Goal: Task Accomplishment & Management: Manage account settings

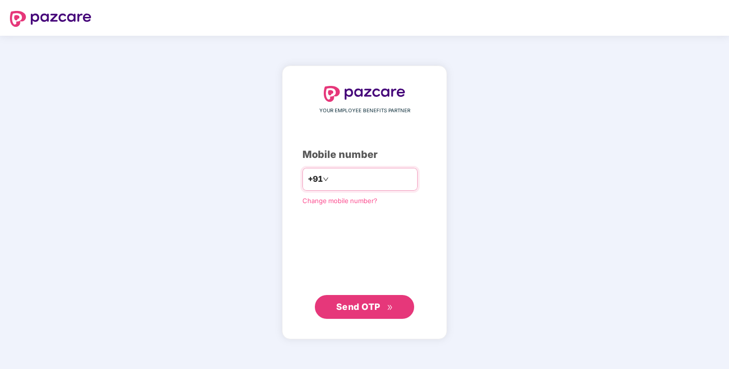
click at [386, 181] on input "number" at bounding box center [371, 179] width 81 height 16
type input "**********"
click at [338, 301] on span "Send OTP" at bounding box center [364, 307] width 57 height 14
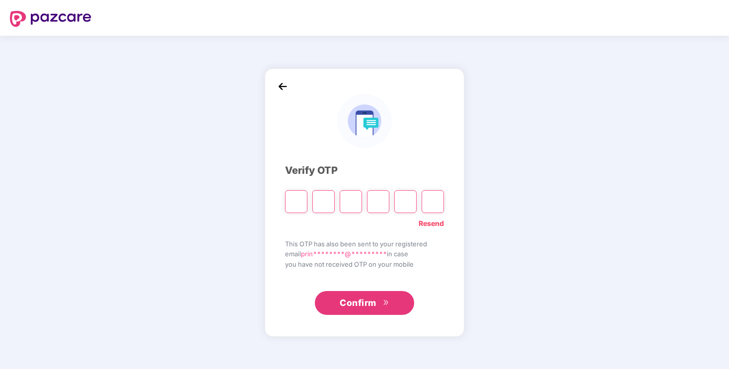
type input "*"
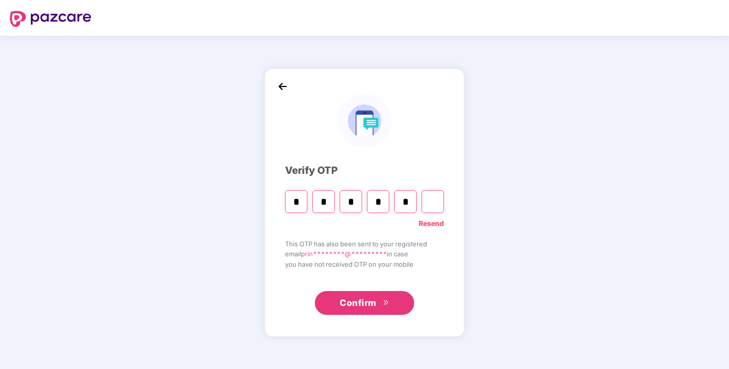
type input "*"
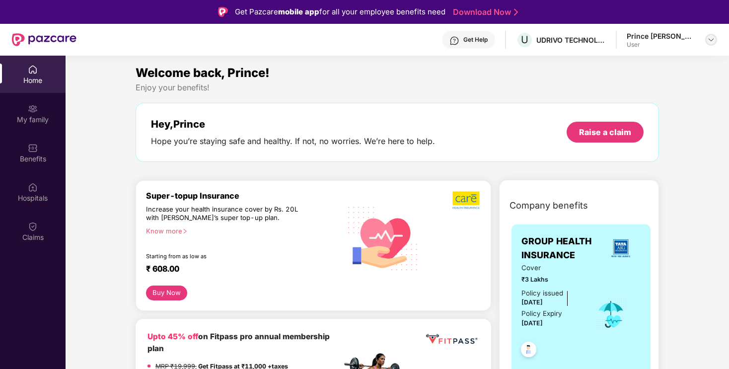
click at [712, 40] on img at bounding box center [712, 40] width 8 height 8
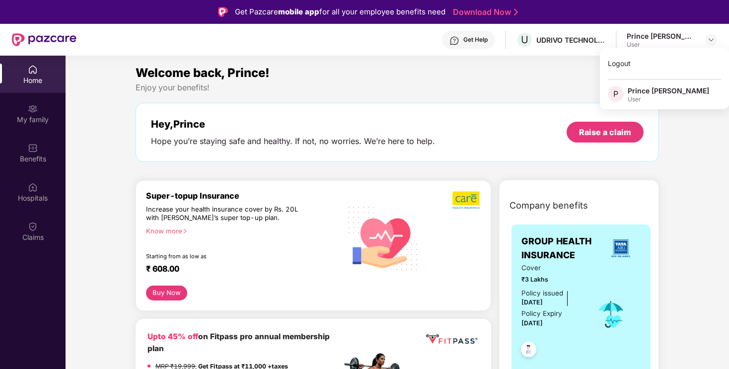
click at [652, 94] on div "Prince [PERSON_NAME]" at bounding box center [668, 90] width 81 height 9
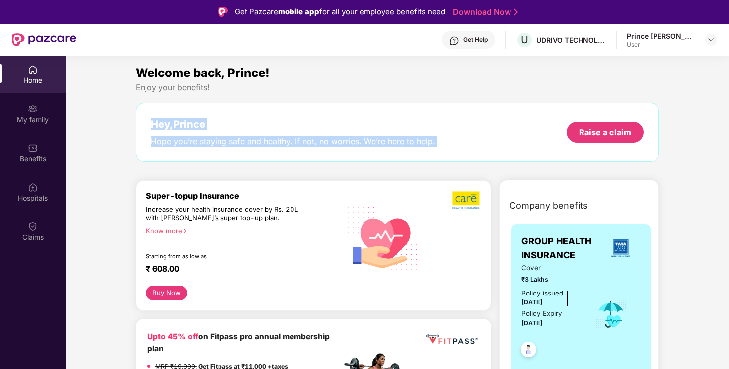
drag, startPoint x: 650, startPoint y: 98, endPoint x: 623, endPoint y: 91, distance: 28.3
click at [623, 91] on div "Welcome back, Prince! Enjoy your benefits! Hey, Prince [PERSON_NAME] you’re sta…" at bounding box center [398, 118] width 532 height 108
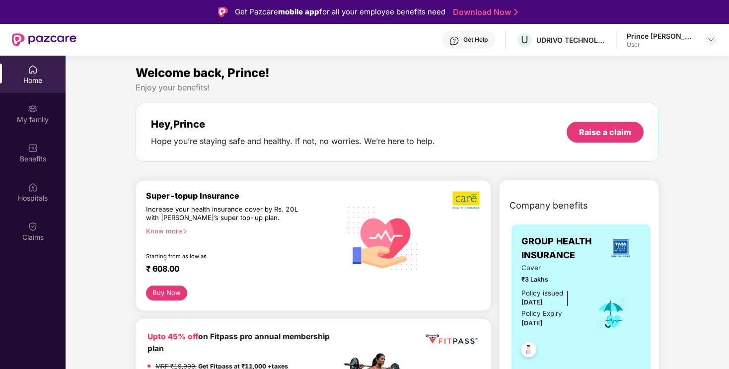
drag, startPoint x: 351, startPoint y: 106, endPoint x: 345, endPoint y: 110, distance: 6.8
click at [350, 107] on div "Hey, Prince [PERSON_NAME] you’re staying safe and healthy. If not, no worries. …" at bounding box center [398, 132] width 524 height 59
drag, startPoint x: 148, startPoint y: 140, endPoint x: 455, endPoint y: 118, distance: 307.4
click at [414, 118] on div "Hey, Prince [PERSON_NAME] you’re staying safe and healthy. If not, no worries. …" at bounding box center [398, 132] width 524 height 59
click at [464, 118] on div "Hey, Prince [PERSON_NAME] you’re staying safe and healthy. If not, no worries. …" at bounding box center [397, 132] width 493 height 28
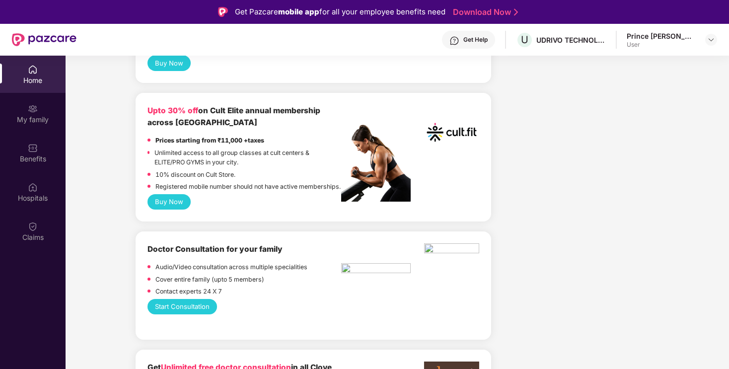
scroll to position [406, 0]
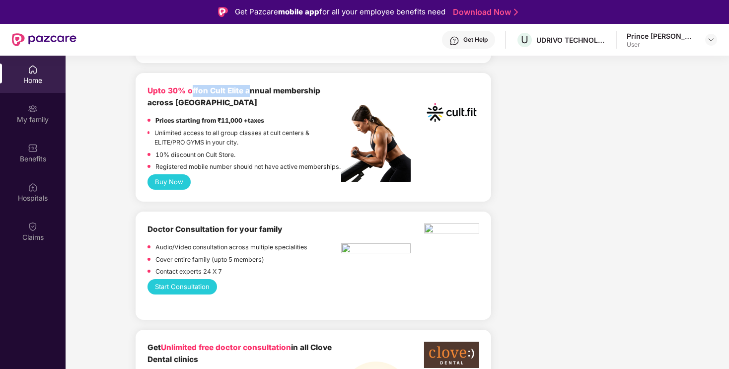
drag, startPoint x: 192, startPoint y: 96, endPoint x: 292, endPoint y: 87, distance: 99.8
click at [279, 86] on div "Upto 30% off on Cult Elite annual membership across [GEOGRAPHIC_DATA]" at bounding box center [245, 97] width 194 height 24
click at [305, 88] on b "Upto 30% off on Cult Elite annual membership across [GEOGRAPHIC_DATA]" at bounding box center [234, 96] width 173 height 21
drag, startPoint x: 290, startPoint y: 92, endPoint x: 120, endPoint y: 94, distance: 170.0
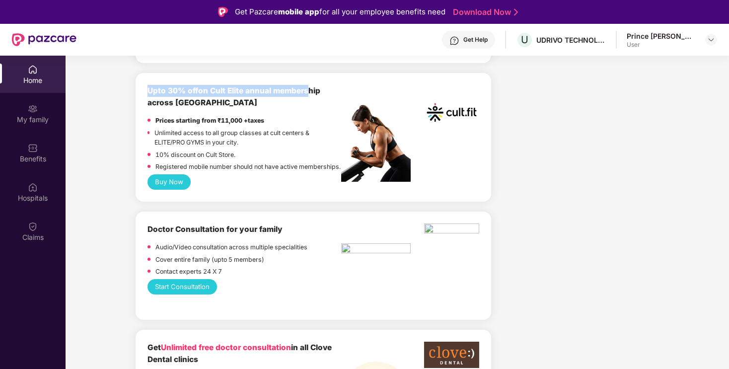
click at [307, 85] on div "Upto 30% off on Cult Elite annual membership across [GEOGRAPHIC_DATA]" at bounding box center [245, 97] width 194 height 24
drag, startPoint x: 324, startPoint y: 88, endPoint x: 235, endPoint y: 96, distance: 89.3
click at [270, 97] on div "Upto 30% off on Cult Elite annual membership across [GEOGRAPHIC_DATA]" at bounding box center [245, 97] width 194 height 24
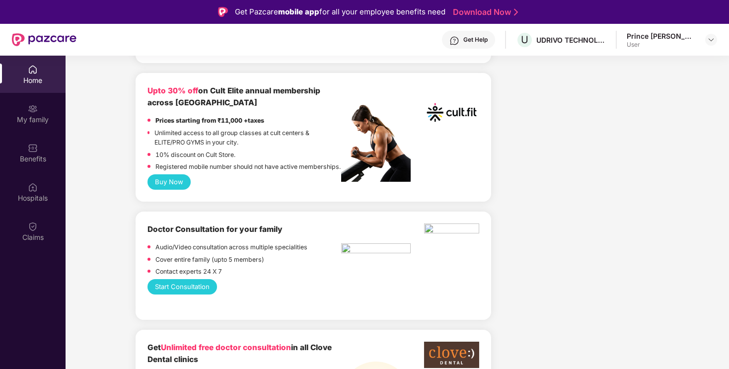
click at [235, 96] on div "Upto 30% off on Cult Elite annual membership across [GEOGRAPHIC_DATA]" at bounding box center [245, 97] width 194 height 24
drag, startPoint x: 213, startPoint y: 105, endPoint x: 126, endPoint y: 87, distance: 88.8
click at [169, 95] on b "Upto 30% off" at bounding box center [173, 90] width 51 height 9
drag, startPoint x: 169, startPoint y: 95, endPoint x: 228, endPoint y: 108, distance: 60.5
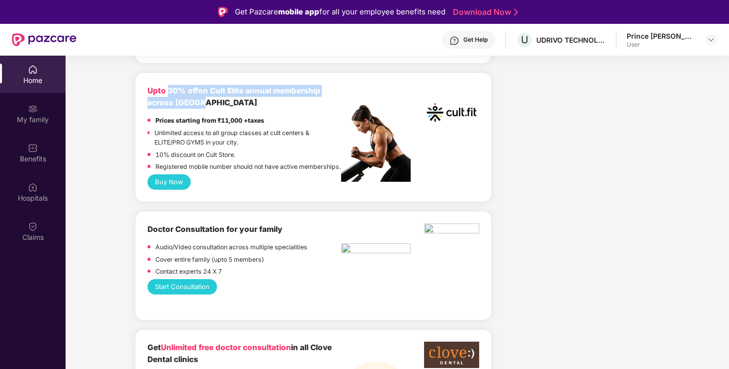
click at [197, 103] on div "Upto 30% off on Cult Elite annual membership across [GEOGRAPHIC_DATA]" at bounding box center [245, 97] width 194 height 24
click at [154, 89] on b "Upto 30% off" at bounding box center [173, 90] width 51 height 9
click at [179, 190] on button "Buy Now" at bounding box center [169, 181] width 43 height 15
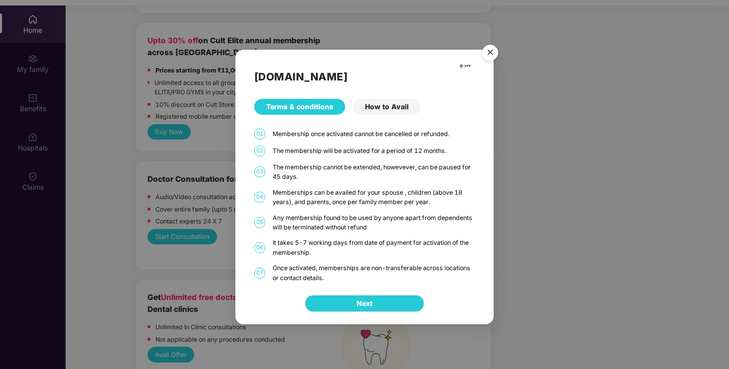
scroll to position [56, 0]
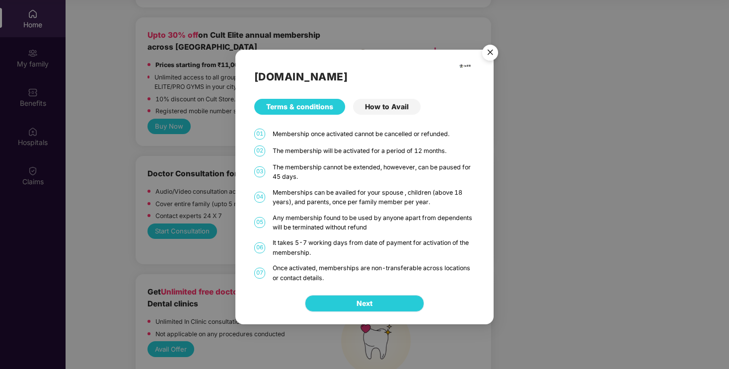
click at [390, 302] on button "Next" at bounding box center [364, 303] width 119 height 17
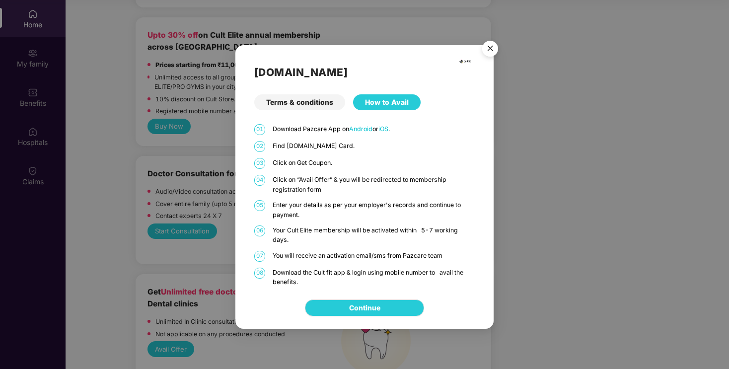
drag, startPoint x: 400, startPoint y: 128, endPoint x: 309, endPoint y: 132, distance: 91.5
click at [309, 132] on p "Download Pazcare App on Android or iOS ." at bounding box center [374, 128] width 202 height 9
click at [475, 137] on div "[DOMAIN_NAME] Terms & conditions How to Avail 01 Download Pazcare App on Androi…" at bounding box center [365, 166] width 258 height 242
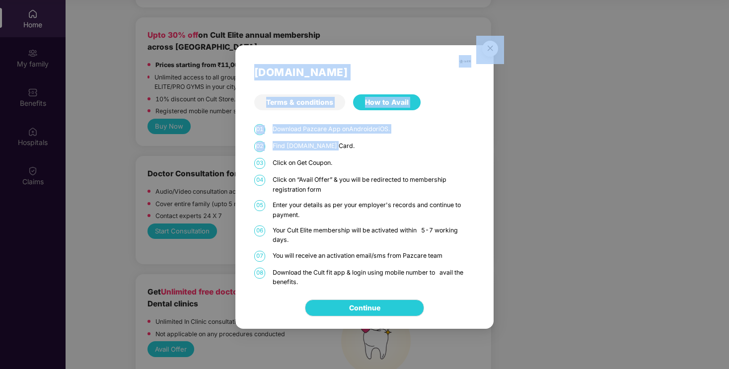
drag, startPoint x: 389, startPoint y: 143, endPoint x: 207, endPoint y: 147, distance: 181.9
click at [211, 147] on div "[DOMAIN_NAME] Terms & conditions How to Avail 01 Download Pazcare App on Androi…" at bounding box center [364, 184] width 729 height 369
click at [264, 147] on span "02" at bounding box center [259, 146] width 11 height 11
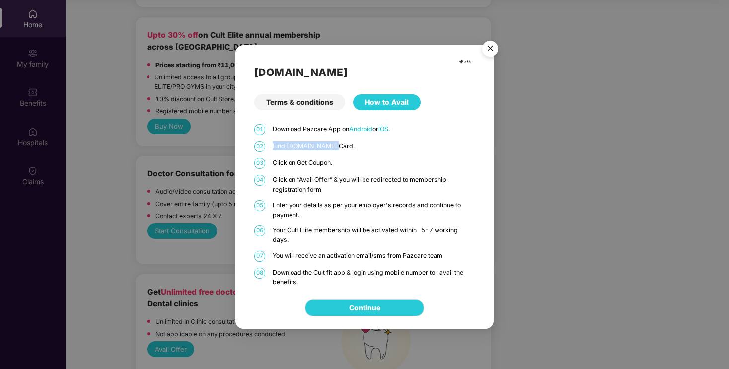
click at [327, 142] on p "Find [DOMAIN_NAME] Card." at bounding box center [374, 145] width 202 height 9
click at [340, 142] on p "Find [DOMAIN_NAME] Card." at bounding box center [374, 145] width 202 height 9
drag, startPoint x: 309, startPoint y: 149, endPoint x: 289, endPoint y: 149, distance: 19.9
click at [289, 149] on p "Find [DOMAIN_NAME] Card." at bounding box center [374, 145] width 202 height 9
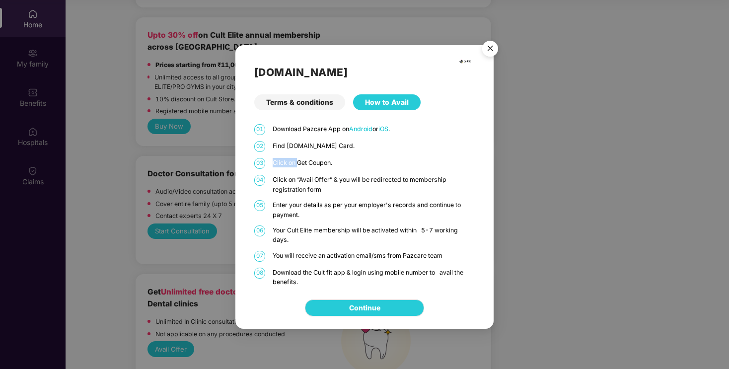
drag, startPoint x: 287, startPoint y: 156, endPoint x: 320, endPoint y: 162, distance: 33.3
click at [320, 162] on div "01 Download Pazcare App on Android or iOS . 02 Find [DOMAIN_NAME] Card. 03 Clic…" at bounding box center [364, 205] width 221 height 163
click at [350, 164] on p "Click on Get Coupon." at bounding box center [374, 162] width 202 height 9
drag, startPoint x: 308, startPoint y: 166, endPoint x: 294, endPoint y: 166, distance: 13.4
click at [294, 166] on p "Click on Get Coupon." at bounding box center [374, 162] width 202 height 9
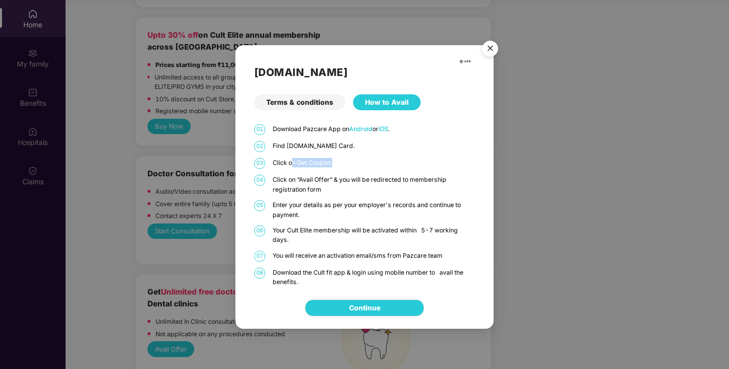
click at [294, 166] on p "Click on Get Coupon." at bounding box center [374, 162] width 202 height 9
drag, startPoint x: 294, startPoint y: 166, endPoint x: 337, endPoint y: 166, distance: 42.7
click at [328, 166] on p "Click on Get Coupon." at bounding box center [374, 162] width 202 height 9
click at [337, 166] on p "Click on Get Coupon." at bounding box center [374, 162] width 202 height 9
click at [381, 312] on link "Continue" at bounding box center [364, 308] width 31 height 11
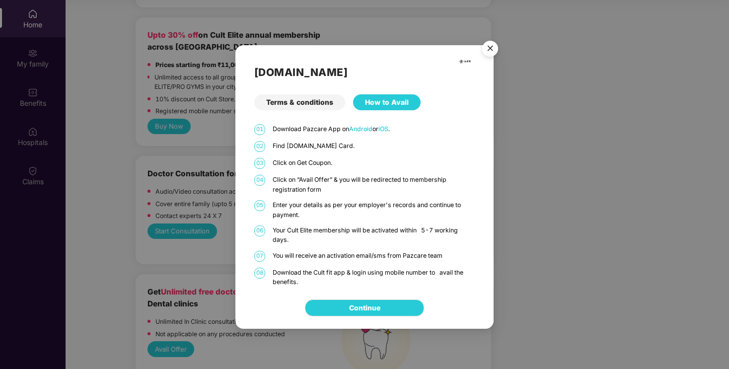
click at [491, 47] on img "Close" at bounding box center [491, 50] width 28 height 28
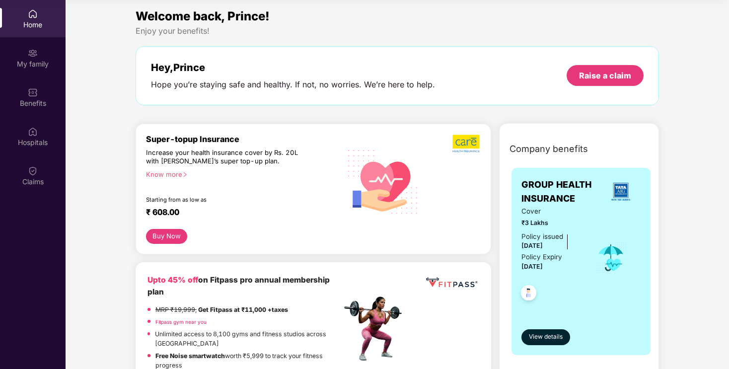
scroll to position [0, 0]
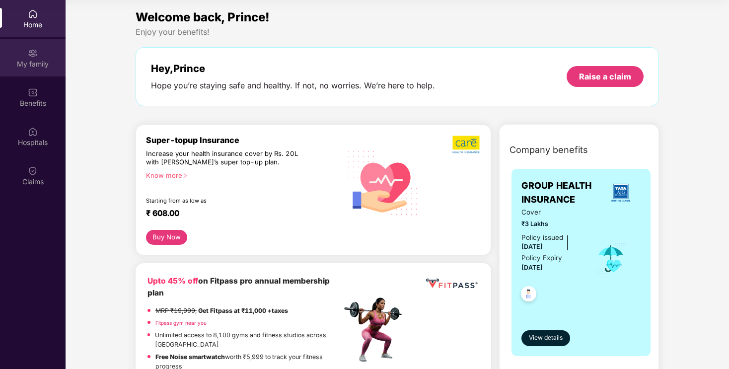
click at [59, 56] on div "My family" at bounding box center [33, 57] width 66 height 37
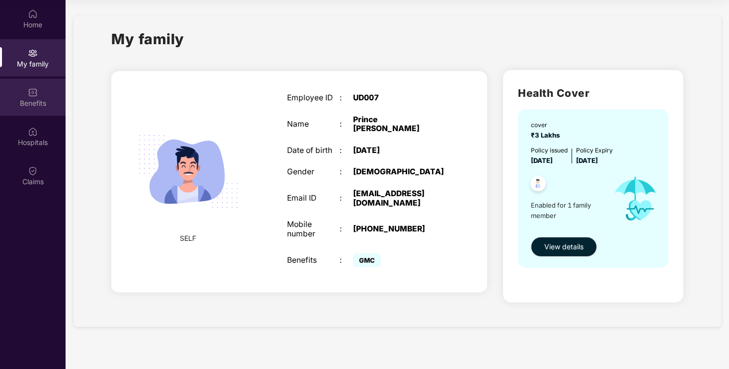
click at [43, 97] on div "Benefits" at bounding box center [33, 97] width 66 height 37
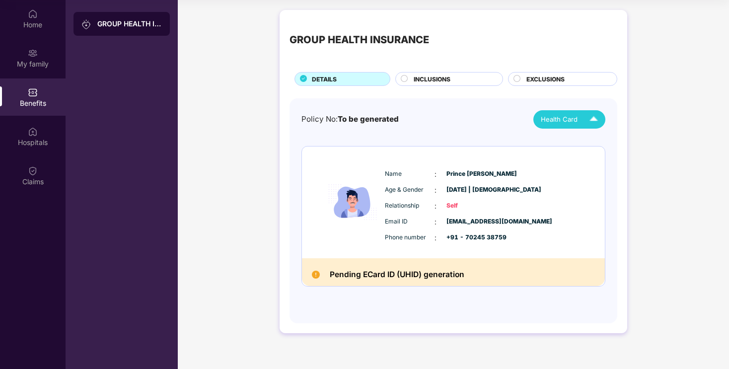
click at [587, 118] on img at bounding box center [593, 119] width 17 height 17
click at [652, 114] on div "GROUP HEALTH INSURANCE DETAILS INCLUSIONS EXCLUSIONS Policy No: To be generated…" at bounding box center [454, 176] width 552 height 343
drag, startPoint x: 502, startPoint y: 190, endPoint x: 460, endPoint y: 191, distance: 42.3
click at [461, 191] on span "[DATE] | [DEMOGRAPHIC_DATA]" at bounding box center [472, 189] width 50 height 9
click at [460, 191] on span "[DATE] | [DEMOGRAPHIC_DATA]" at bounding box center [472, 189] width 50 height 9
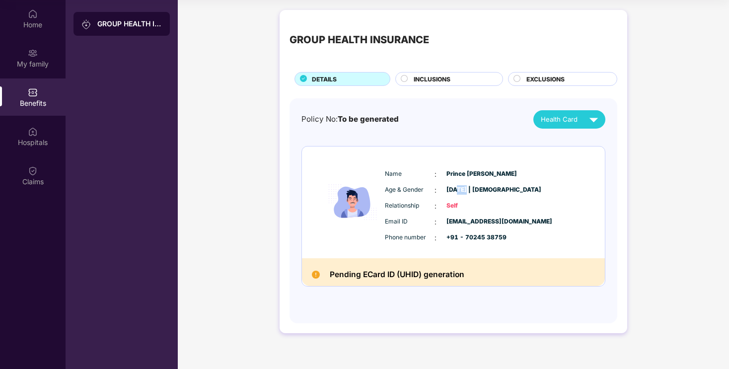
drag, startPoint x: 460, startPoint y: 191, endPoint x: 512, endPoint y: 188, distance: 52.2
click at [476, 190] on span "[DATE] | [DEMOGRAPHIC_DATA]" at bounding box center [472, 189] width 50 height 9
click at [522, 188] on div "Age & Gender : [DATE] | [DEMOGRAPHIC_DATA]" at bounding box center [483, 190] width 197 height 11
click at [453, 190] on span "[DATE] | [DEMOGRAPHIC_DATA]" at bounding box center [472, 189] width 50 height 9
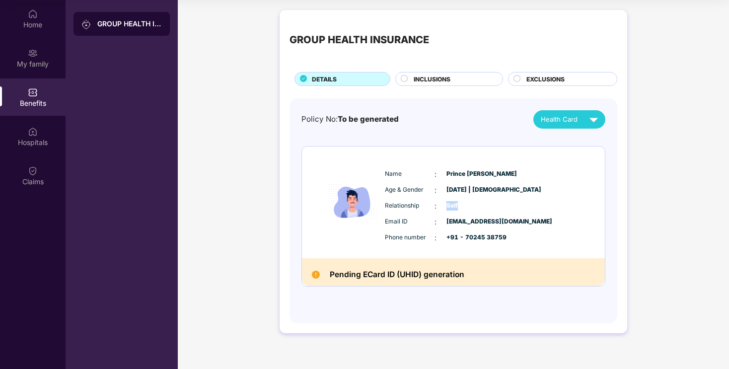
click at [473, 206] on div "Relationship : Self" at bounding box center [483, 206] width 197 height 11
click at [480, 206] on span "Self" at bounding box center [472, 205] width 50 height 9
click at [471, 208] on span "Self" at bounding box center [472, 205] width 50 height 9
drag, startPoint x: 458, startPoint y: 222, endPoint x: 440, endPoint y: 227, distance: 18.6
click at [440, 227] on div "Email ID : [EMAIL_ADDRESS][DOMAIN_NAME]" at bounding box center [483, 222] width 197 height 11
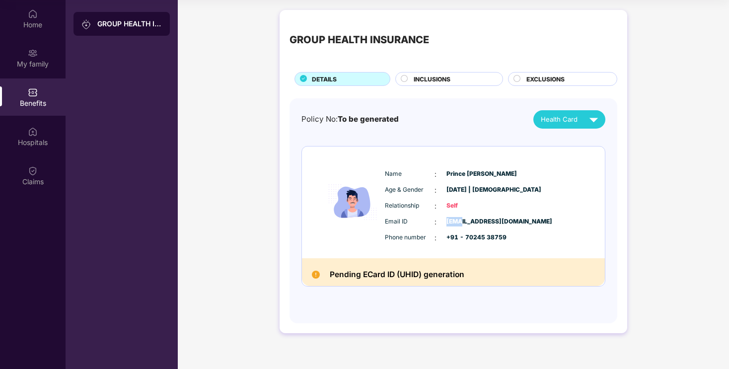
click at [440, 227] on div "Email ID : [EMAIL_ADDRESS][DOMAIN_NAME]" at bounding box center [483, 222] width 197 height 11
click at [530, 225] on div "Email ID : [EMAIL_ADDRESS][DOMAIN_NAME]" at bounding box center [483, 222] width 197 height 11
click at [560, 222] on div "Email ID : [EMAIL_ADDRESS][DOMAIN_NAME]" at bounding box center [483, 222] width 197 height 11
drag, startPoint x: 480, startPoint y: 225, endPoint x: 418, endPoint y: 221, distance: 61.8
click at [418, 221] on div "Email ID : [EMAIL_ADDRESS][DOMAIN_NAME]" at bounding box center [483, 222] width 197 height 11
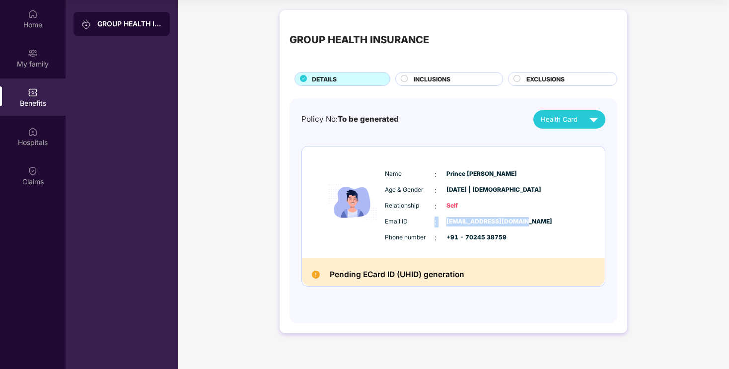
click at [418, 221] on span "Email ID" at bounding box center [410, 221] width 50 height 9
click at [477, 221] on div "Email ID : [EMAIL_ADDRESS][DOMAIN_NAME]" at bounding box center [483, 222] width 197 height 11
click at [529, 218] on div "Email ID : [EMAIL_ADDRESS][DOMAIN_NAME]" at bounding box center [483, 222] width 197 height 11
drag, startPoint x: 499, startPoint y: 232, endPoint x: 422, endPoint y: 230, distance: 76.5
click at [425, 231] on div "Email ID : [EMAIL_ADDRESS][DOMAIN_NAME] Phone number : +91 - 70245 38759" at bounding box center [484, 230] width 202 height 27
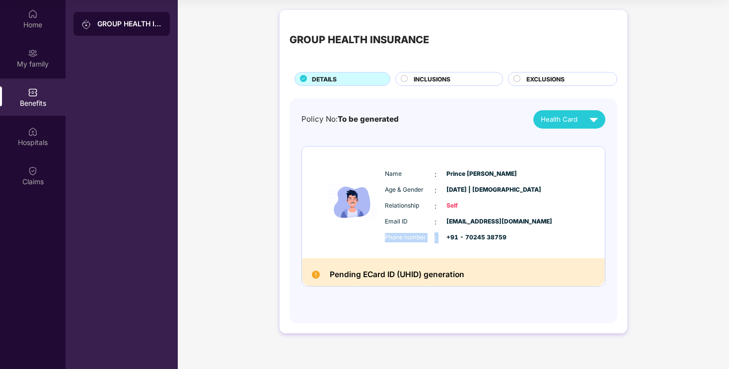
click at [422, 230] on div "Email ID : [EMAIL_ADDRESS][DOMAIN_NAME] Phone number : +91 - 70245 38759" at bounding box center [484, 230] width 202 height 27
drag, startPoint x: 521, startPoint y: 243, endPoint x: 535, endPoint y: 243, distance: 13.9
click at [530, 243] on div "Name : Prince [PERSON_NAME] Age & Gender : [DATE] | [DEMOGRAPHIC_DATA] Relation…" at bounding box center [484, 206] width 202 height 84
drag, startPoint x: 385, startPoint y: 272, endPoint x: 383, endPoint y: 277, distance: 5.6
click at [384, 274] on h2 "Pending ECard ID (UHID) generation" at bounding box center [397, 274] width 135 height 13
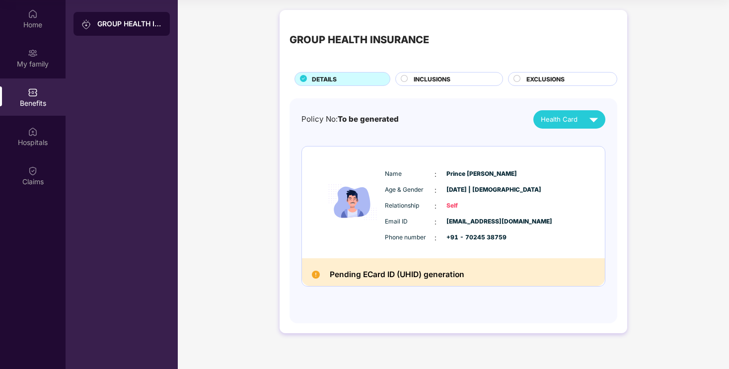
click at [436, 267] on div "Pending ECard ID (UHID) generation" at bounding box center [453, 272] width 303 height 28
click at [413, 276] on div "Pending ECard ID (UHID) generation" at bounding box center [453, 272] width 303 height 28
click at [411, 275] on h2 "Pending ECard ID (UHID) generation" at bounding box center [397, 274] width 135 height 13
click at [429, 81] on span "INCLUSIONS" at bounding box center [432, 79] width 37 height 9
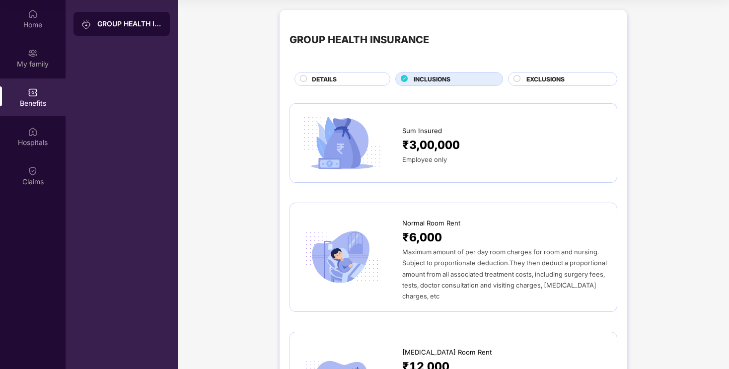
click at [534, 84] on div "EXCLUSIONS" at bounding box center [567, 80] width 90 height 11
